Goal: Task Accomplishment & Management: Complete application form

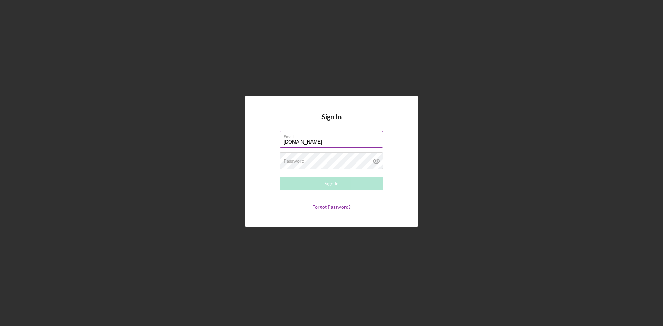
click at [305, 139] on input "lexleilua2gmail.com" at bounding box center [331, 139] width 103 height 17
type input "lexleilua@gmail.com"
click at [303, 158] on label "Password" at bounding box center [293, 161] width 21 height 6
click at [280, 177] on button "Sign In" at bounding box center [332, 184] width 104 height 14
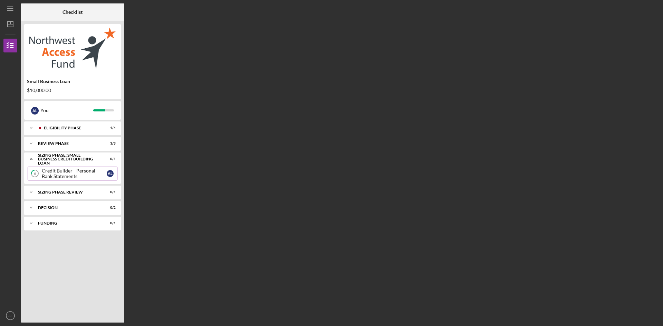
click at [81, 173] on div "Credit Builder - Personal Bank Statements" at bounding box center [74, 173] width 65 height 11
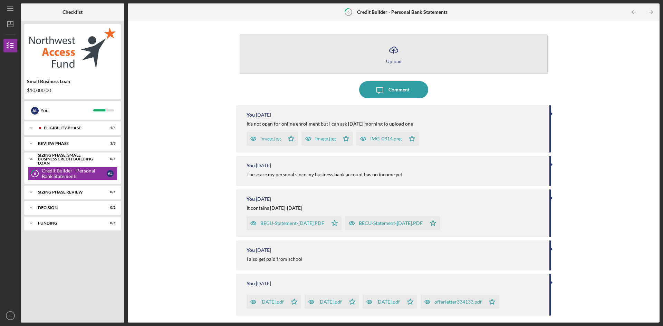
click at [398, 51] on icon "Icon/Upload" at bounding box center [393, 49] width 17 height 17
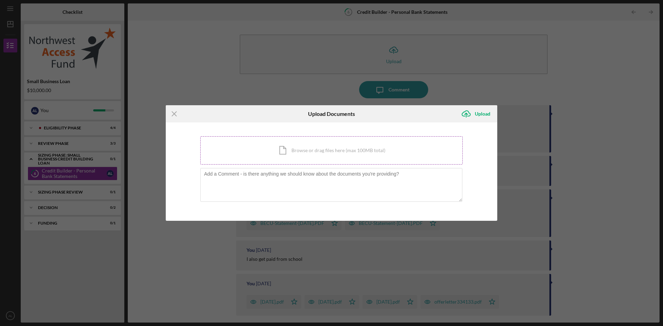
click at [274, 144] on div "Icon/Document Browse or drag files here (max 100MB total) Tap to choose files o…" at bounding box center [331, 150] width 262 height 28
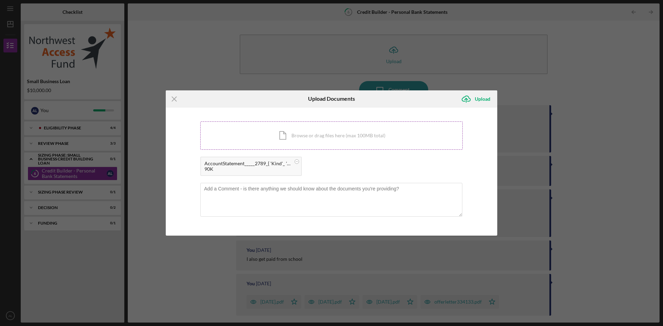
click at [301, 137] on div "Icon/Document Browse or drag files here (max 100MB total) Tap to choose files o…" at bounding box center [331, 136] width 262 height 28
click at [476, 103] on div "Upload" at bounding box center [483, 99] width 16 height 14
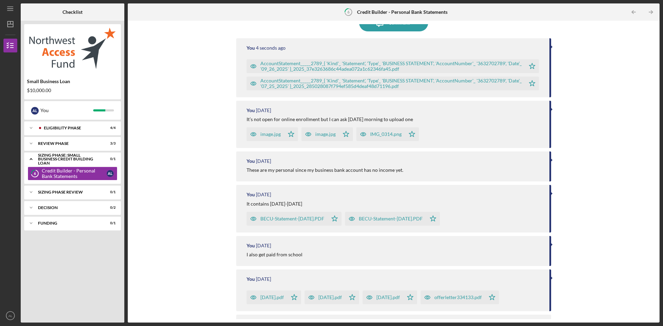
scroll to position [97, 0]
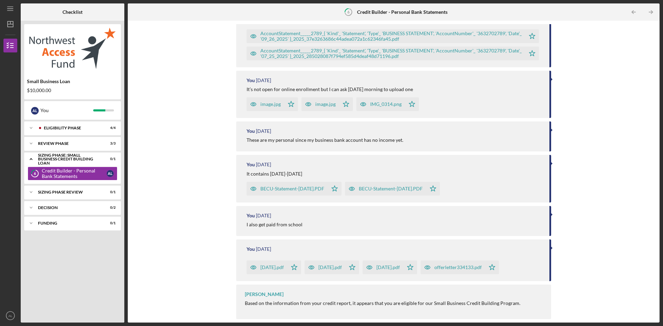
drag, startPoint x: 657, startPoint y: 161, endPoint x: 663, endPoint y: 182, distance: 21.5
click at [663, 182] on div "Icon/Menu 6 Credit Builder - Personal Bank Statements Checklist Small Business …" at bounding box center [331, 163] width 663 height 326
click at [618, 90] on div "Icon/Upload Upload Icon/Message Comment You 7 seconds ago AccountStatement_____…" at bounding box center [393, 171] width 525 height 295
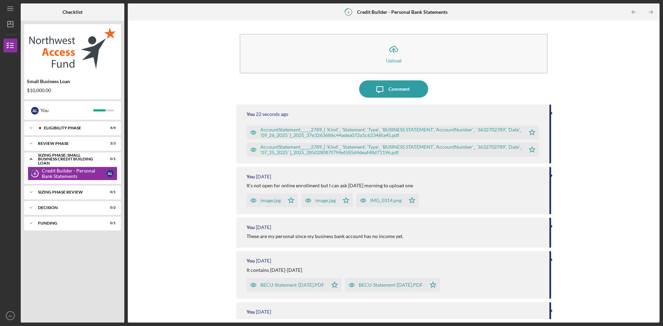
scroll to position [0, 0]
click at [651, 12] on icon "Icon/Table Pagination Arrow" at bounding box center [651, 12] width 16 height 16
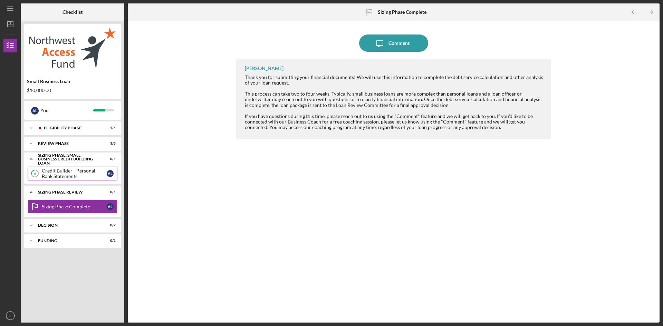
click at [75, 179] on div "Credit Builder - Personal Bank Statements" at bounding box center [74, 173] width 65 height 11
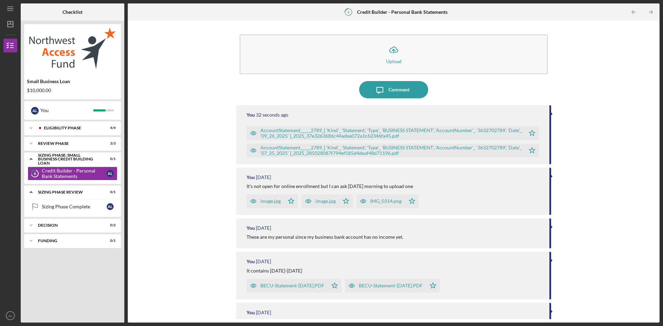
scroll to position [97, 0]
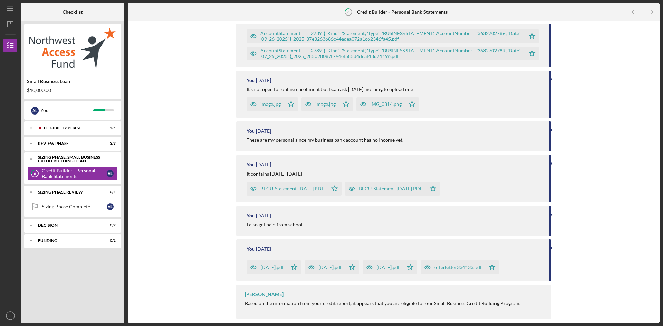
click at [66, 160] on div "Sizing Phase: Small Business Credit Building Loan" at bounding box center [75, 159] width 74 height 8
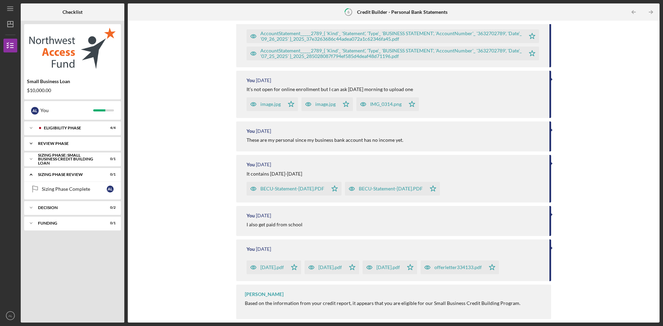
click at [63, 143] on div "REVIEW PHASE" at bounding box center [75, 144] width 74 height 4
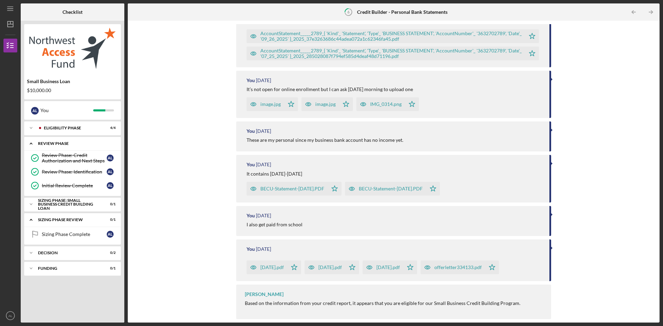
click at [63, 143] on div "REVIEW PHASE" at bounding box center [75, 144] width 74 height 4
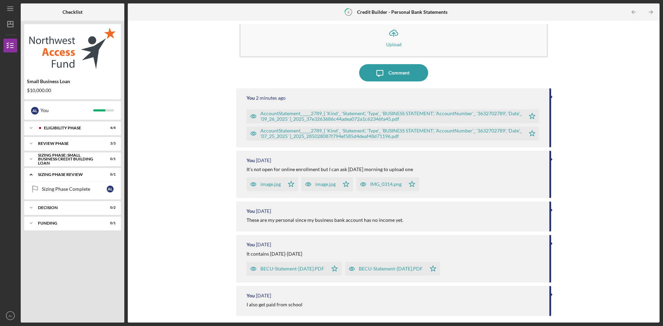
scroll to position [0, 0]
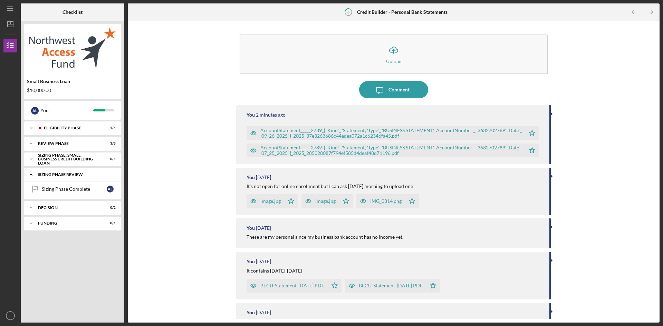
click at [73, 171] on div "Icon/Expander Sizing Phase Review 0 / 1" at bounding box center [72, 175] width 97 height 14
click at [77, 157] on div "Sizing Phase: Small Business Credit Building Loan" at bounding box center [75, 159] width 74 height 8
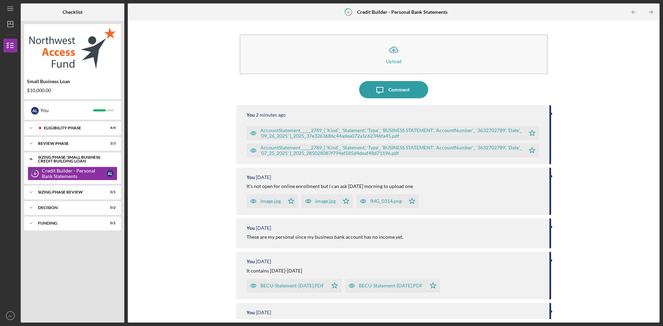
click at [77, 157] on div "Sizing Phase: Small Business Credit Building Loan" at bounding box center [75, 159] width 74 height 8
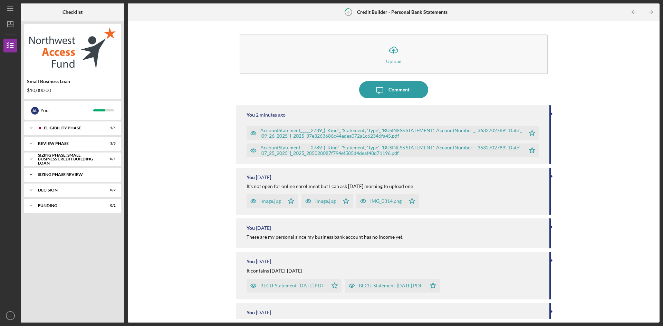
click at [76, 174] on div "Sizing Phase Review" at bounding box center [75, 175] width 74 height 4
click at [74, 193] on div "Icon/Expander Decision 0 / 2" at bounding box center [72, 190] width 97 height 14
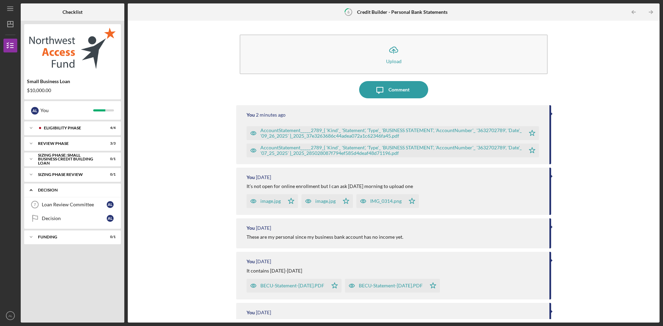
click at [77, 190] on div "Decision" at bounding box center [75, 190] width 74 height 4
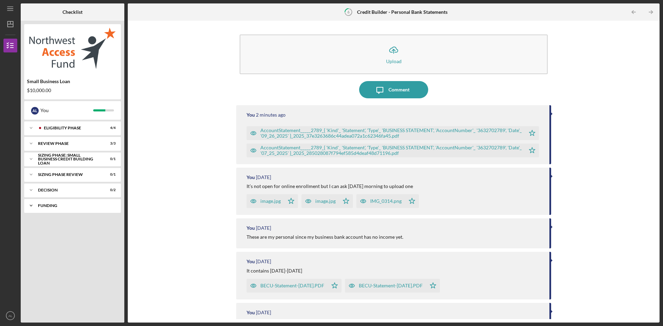
click at [72, 205] on div "Funding" at bounding box center [75, 206] width 74 height 4
click at [75, 193] on div "Icon/Expander Decision 0 / 2" at bounding box center [72, 190] width 97 height 14
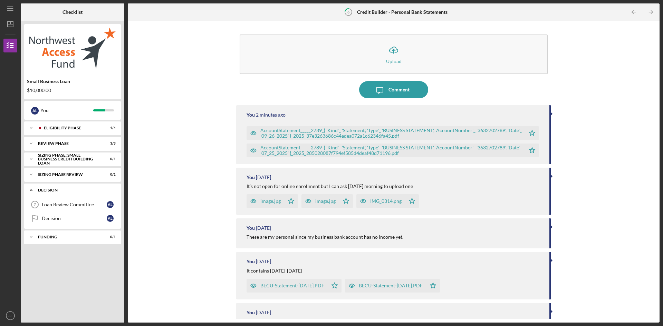
click at [75, 191] on div "Decision" at bounding box center [75, 190] width 74 height 4
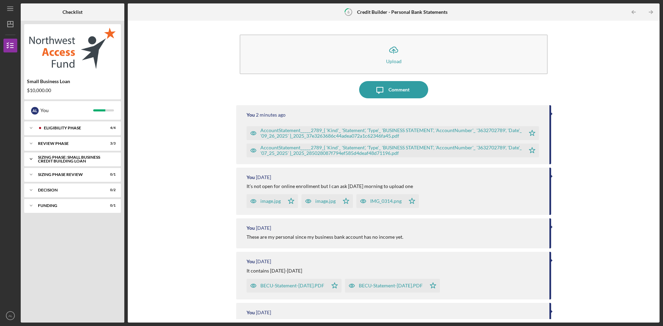
click at [97, 163] on div "Icon/Expander Sizing Phase: Small Business Credit Building Loan 0 / 1" at bounding box center [72, 159] width 97 height 14
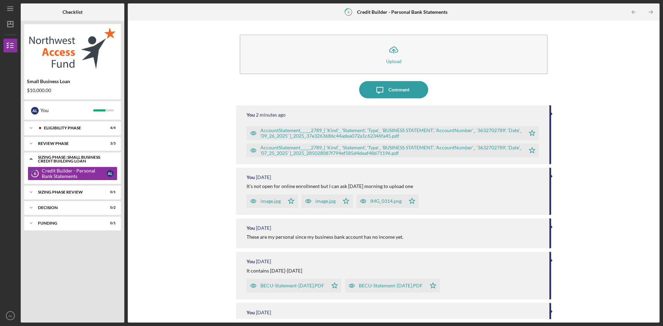
click at [97, 163] on div "Icon/Expander Sizing Phase: Small Business Credit Building Loan 0 / 1" at bounding box center [72, 159] width 97 height 14
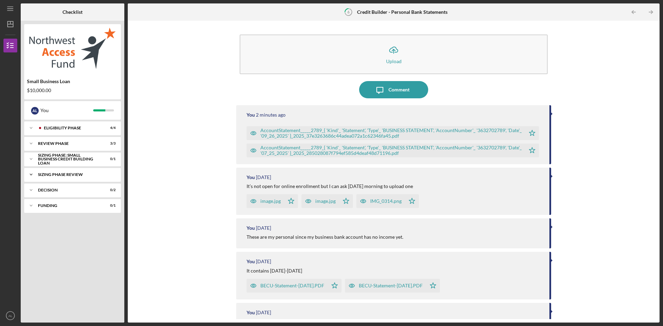
click at [94, 175] on div "Sizing Phase Review" at bounding box center [75, 175] width 74 height 4
click at [75, 174] on div "Sizing Phase Review" at bounding box center [75, 175] width 74 height 4
click at [92, 184] on link "Sizing Phase Complete Sizing Phase Complete A L" at bounding box center [73, 189] width 90 height 14
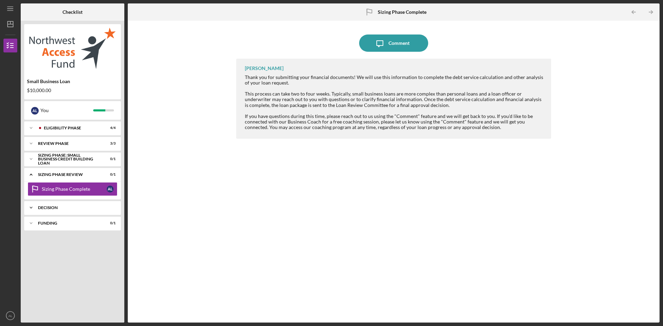
click at [78, 205] on div "Icon/Expander Decision 0 / 2" at bounding box center [72, 208] width 97 height 14
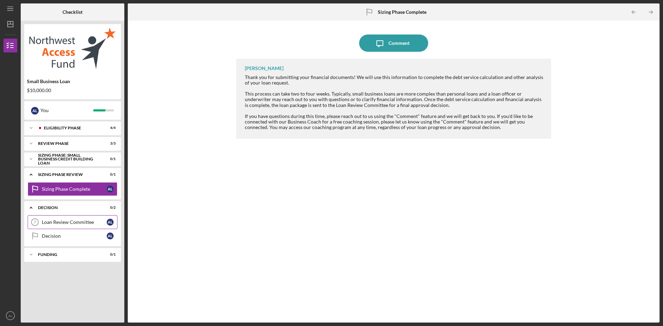
click at [79, 221] on div "Loan Review Committee" at bounding box center [74, 223] width 65 height 6
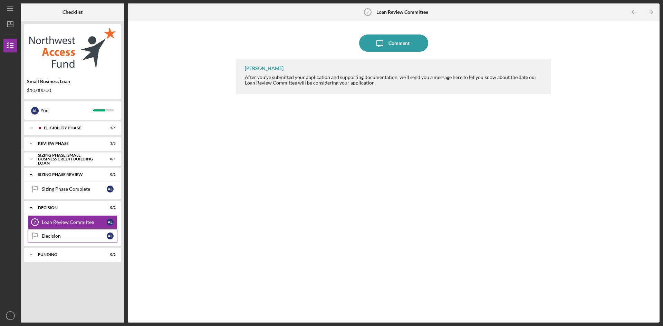
click at [78, 230] on link "Decision Decision A L" at bounding box center [73, 236] width 90 height 14
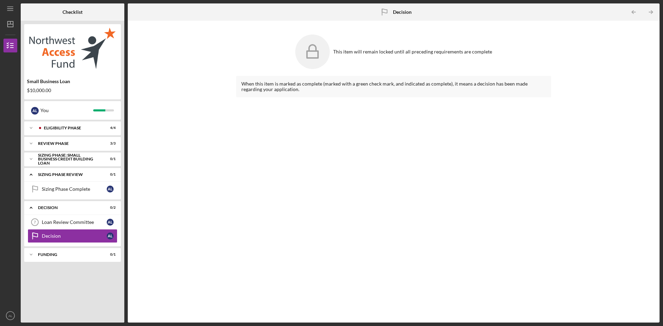
click at [79, 247] on div "Loan Review Committee 7 Loan Review Committee A L Decision Decision A L" at bounding box center [72, 230] width 97 height 31
click at [74, 256] on div "Funding" at bounding box center [75, 255] width 74 height 4
click at [72, 270] on div "Initial Transfer Funds" at bounding box center [74, 270] width 65 height 6
